Goal: Use online tool/utility: Utilize a website feature to perform a specific function

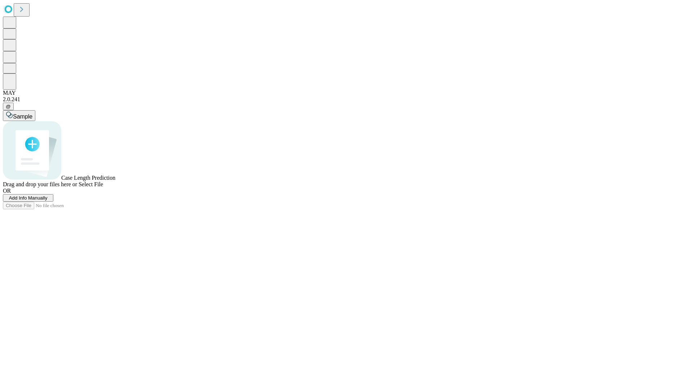
click at [48, 201] on span "Add Info Manually" at bounding box center [28, 197] width 39 height 5
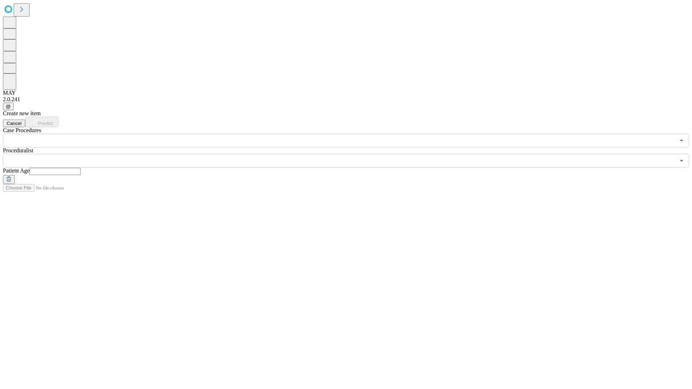
click at [81, 168] on input "text" at bounding box center [55, 171] width 51 height 7
type input "**"
click at [351, 154] on input "text" at bounding box center [339, 161] width 672 height 14
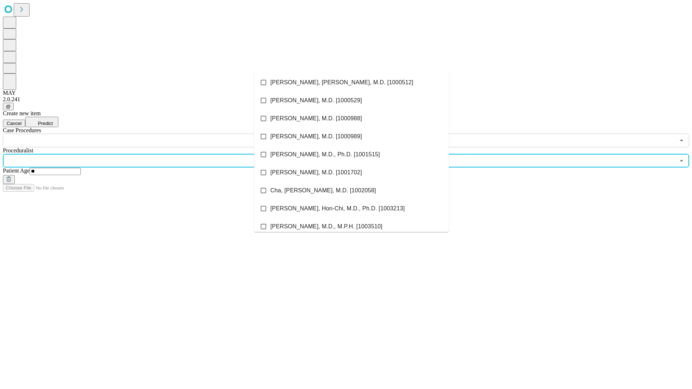
click at [351, 83] on li "[PERSON_NAME], [PERSON_NAME], M.D. [1000512]" at bounding box center [351, 82] width 195 height 18
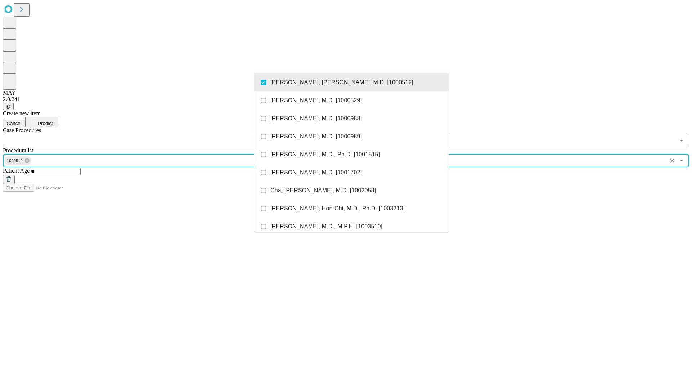
click at [151, 134] on input "text" at bounding box center [339, 141] width 672 height 14
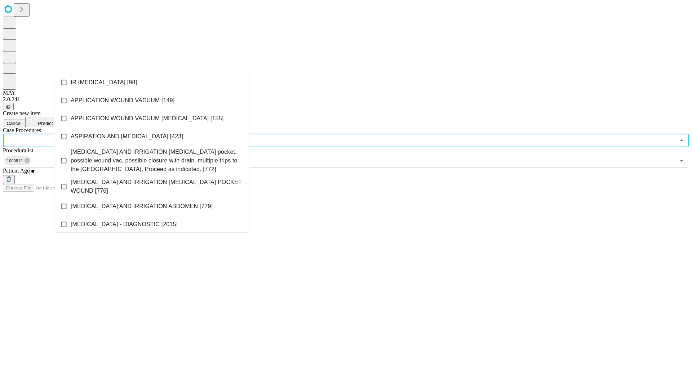
click at [152, 83] on li "IR [MEDICAL_DATA] [98]" at bounding box center [151, 82] width 195 height 18
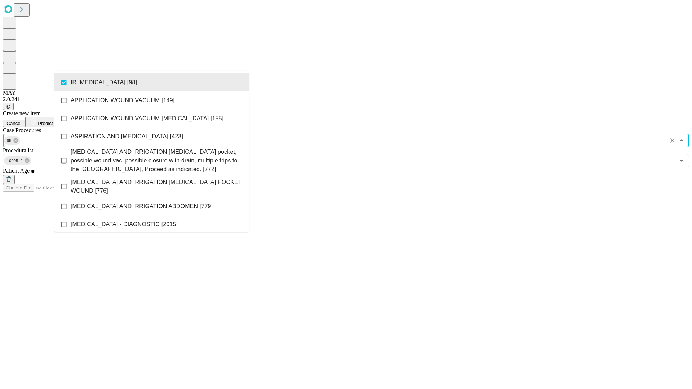
click at [53, 121] on span "Predict" at bounding box center [45, 123] width 15 height 5
